Goal: Information Seeking & Learning: Find specific fact

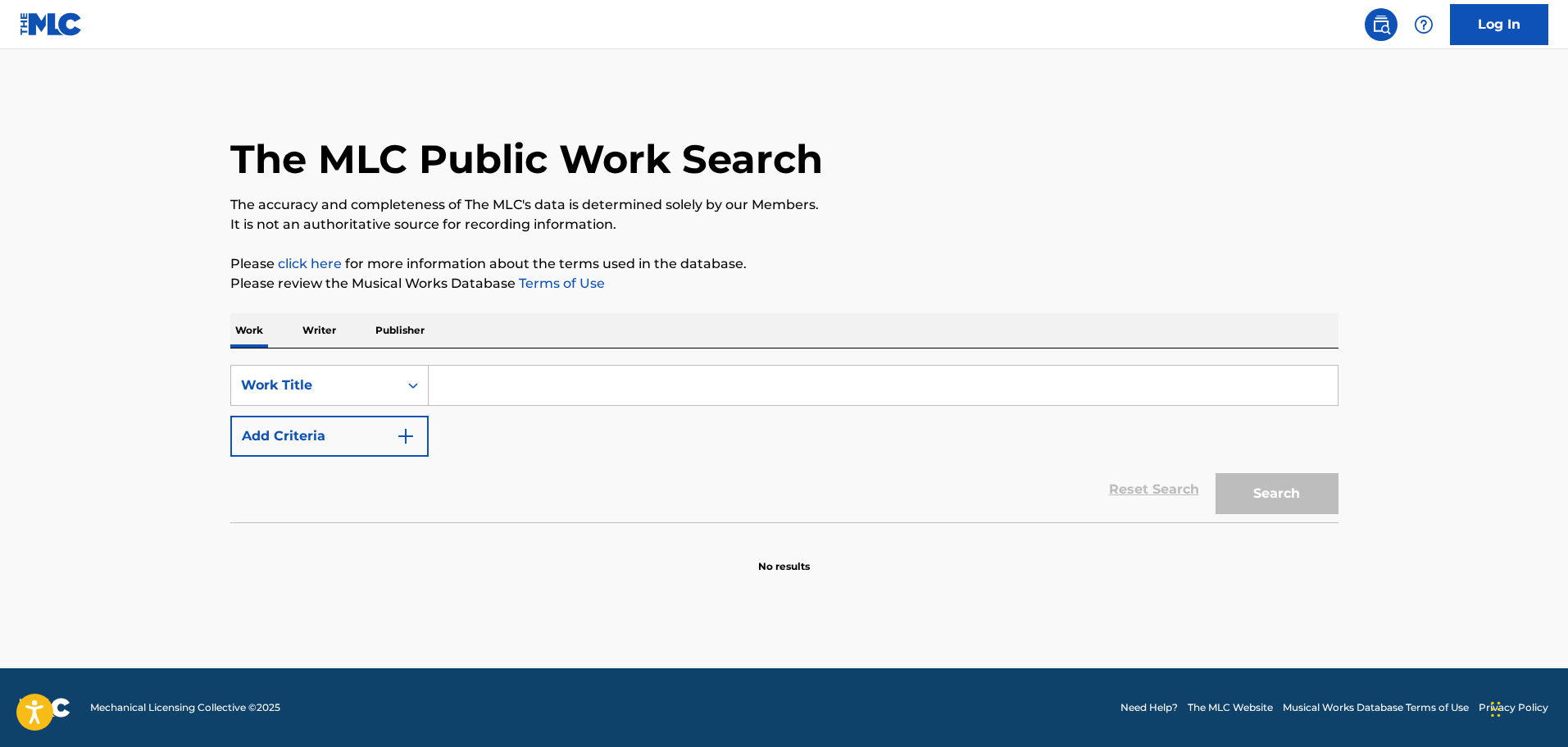
click at [477, 383] on input "Search Form" at bounding box center [883, 385] width 909 height 39
type input "Oh Happy Day"
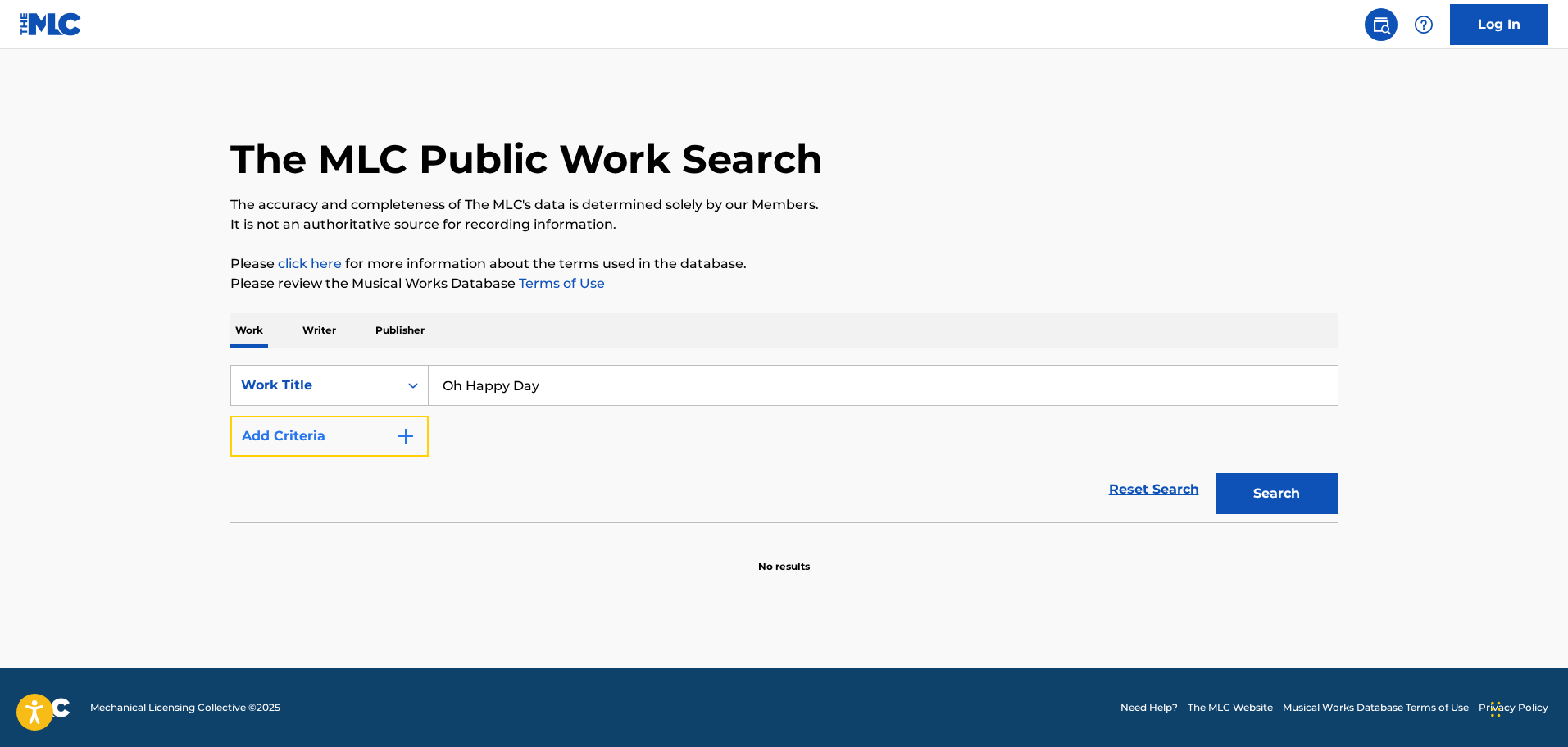
click at [412, 432] on img "Search Form" at bounding box center [406, 436] width 19 height 19
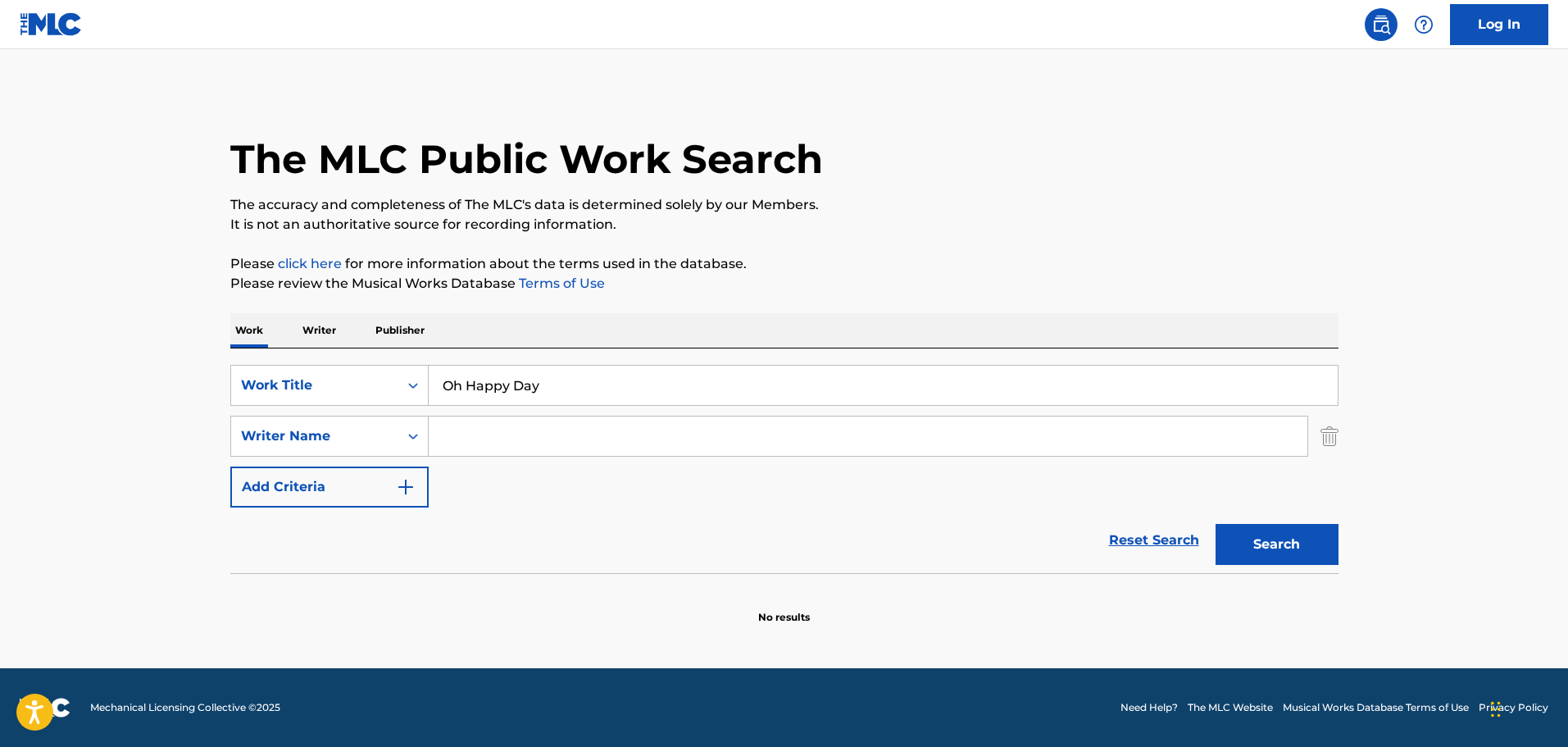
click at [560, 438] on input "Search Form" at bounding box center [868, 436] width 879 height 39
type input "[PERSON_NAME]"
click at [1216, 524] on button "Search" at bounding box center [1277, 544] width 123 height 41
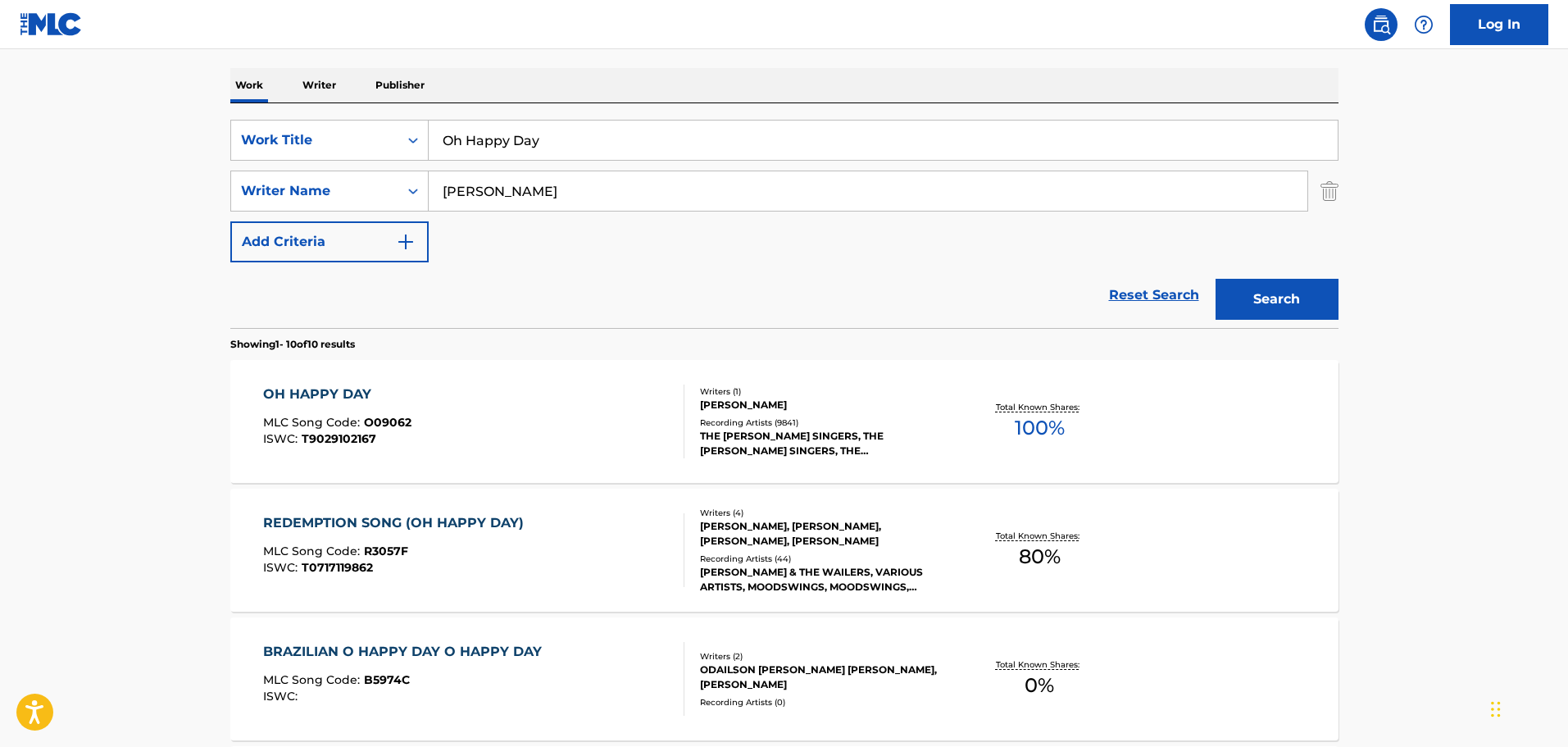
scroll to position [246, 0]
click at [330, 392] on div "OH HAPPY DAY" at bounding box center [338, 394] width 149 height 19
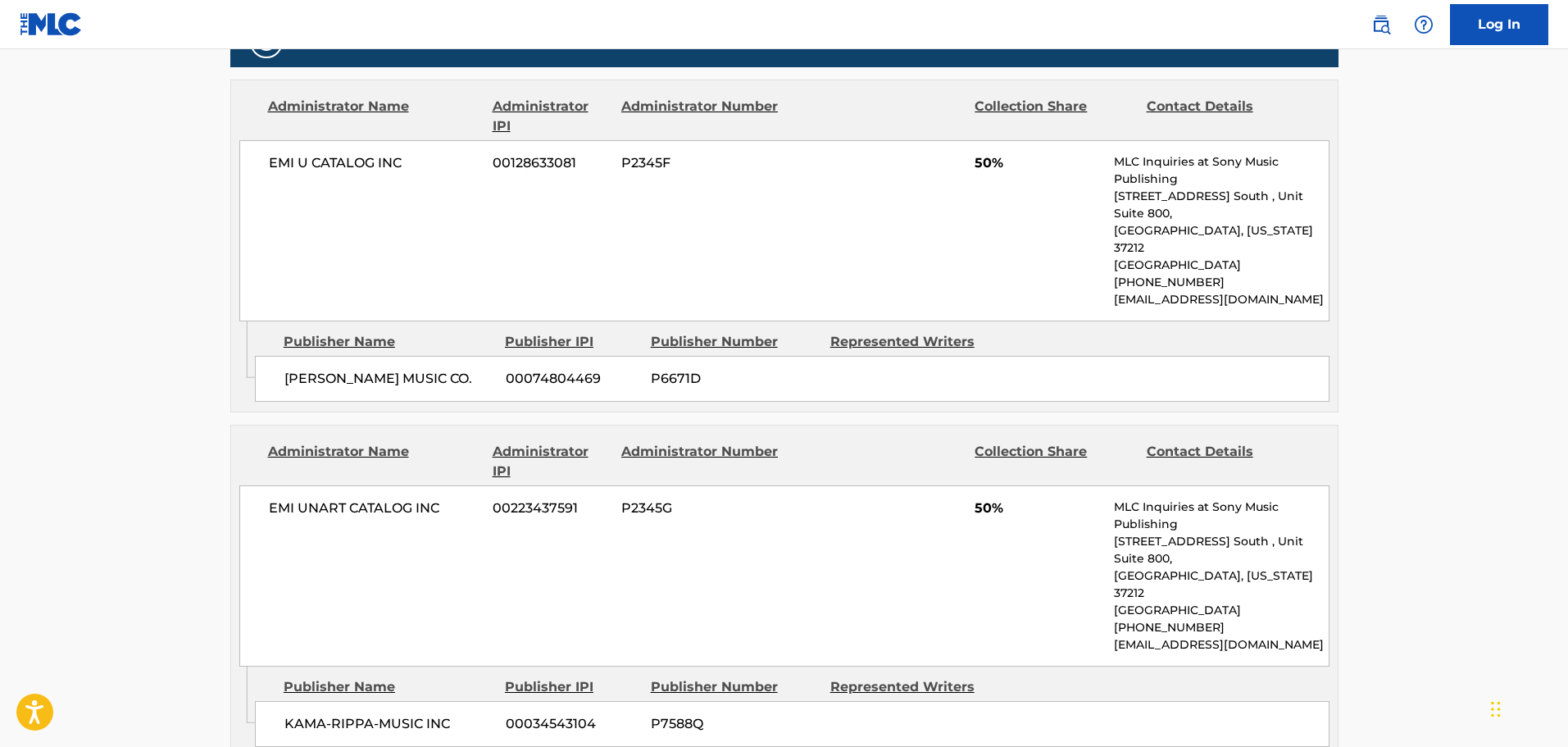
scroll to position [984, 0]
